Goal: Navigation & Orientation: Go to known website

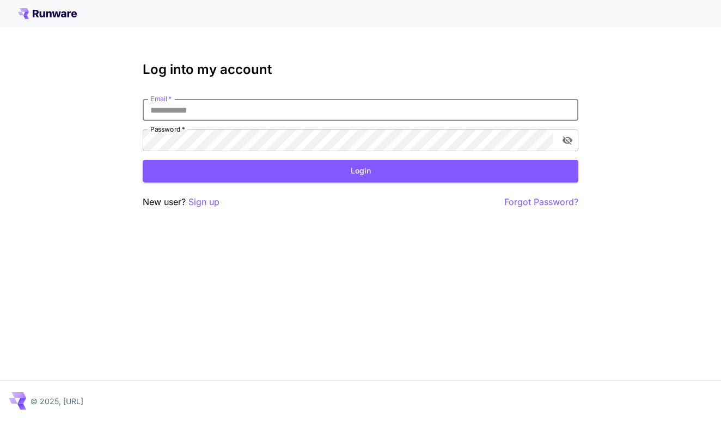
type input "**********"
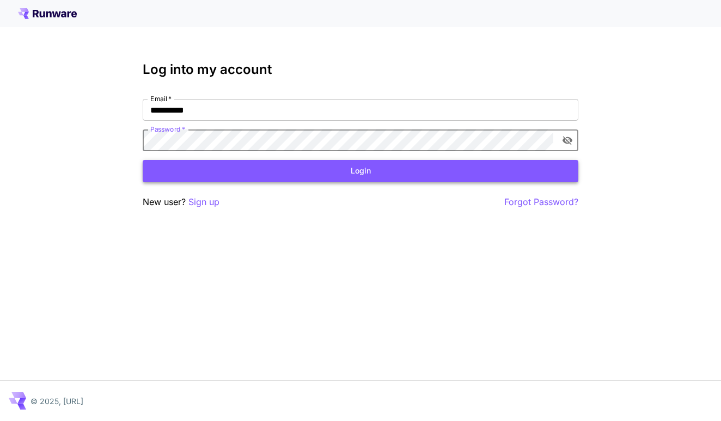
click at [354, 163] on button "Login" at bounding box center [361, 171] width 436 height 22
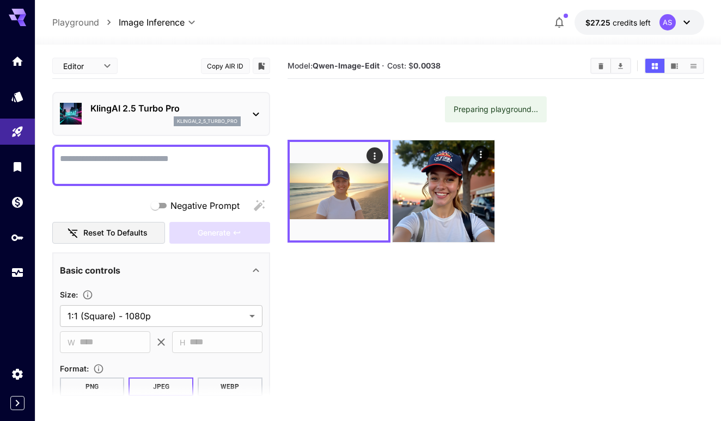
click at [249, 119] on icon at bounding box center [255, 114] width 13 height 13
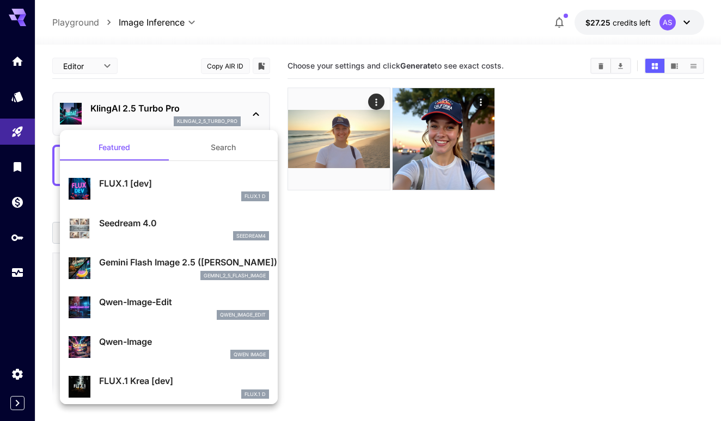
click at [347, 252] on div at bounding box center [360, 210] width 721 height 421
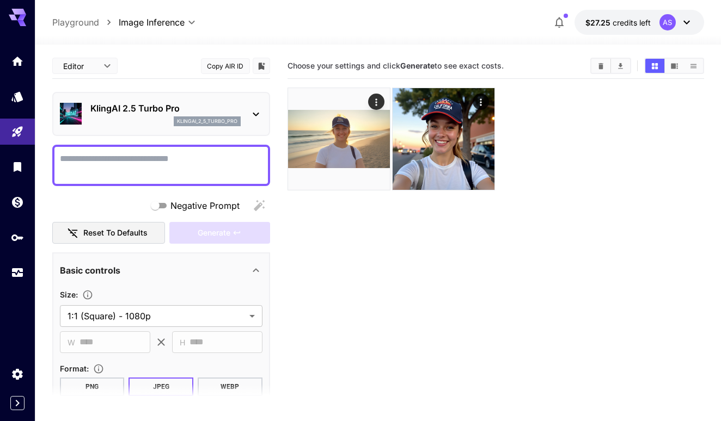
click at [90, 26] on p "Playground" at bounding box center [75, 22] width 47 height 13
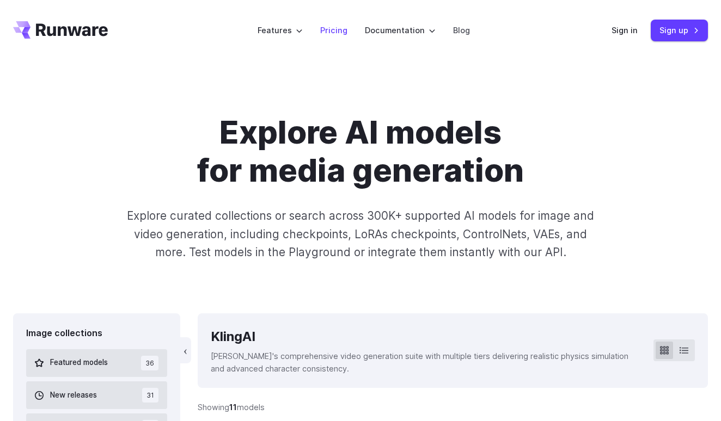
click at [329, 29] on link "Pricing" at bounding box center [333, 30] width 27 height 13
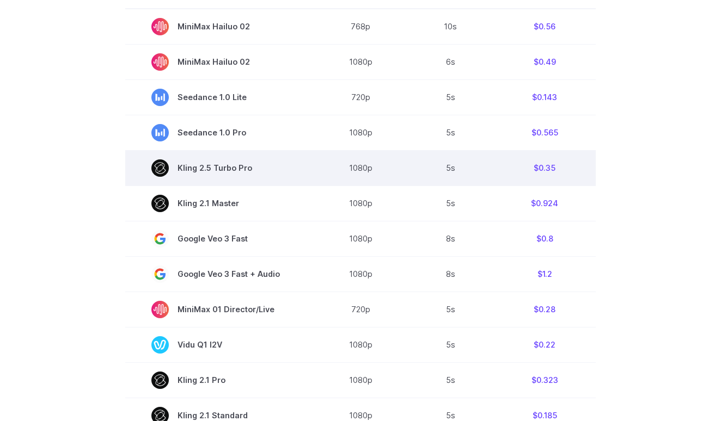
scroll to position [450, 0]
